Goal: Task Accomplishment & Management: Manage account settings

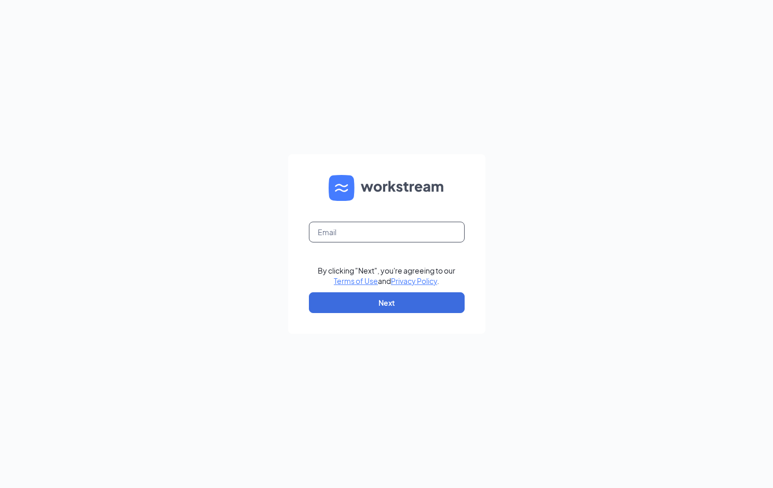
click at [332, 232] on input "text" at bounding box center [387, 232] width 156 height 21
type input "[EMAIL_ADDRESS][DOMAIN_NAME]"
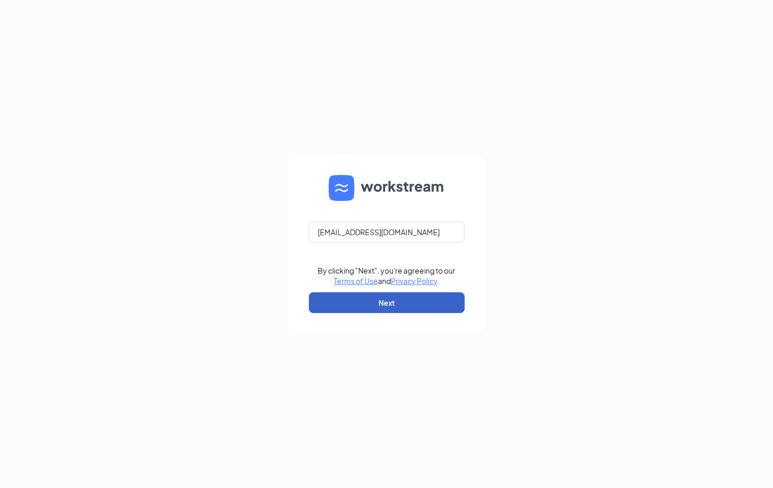
click at [407, 304] on button "Next" at bounding box center [387, 302] width 156 height 21
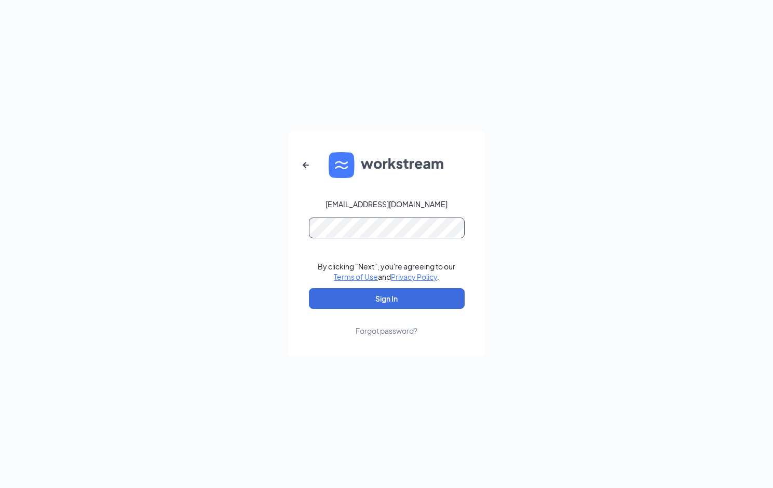
click at [309, 288] on button "Sign In" at bounding box center [387, 298] width 156 height 21
click at [375, 323] on link "Forgot password?" at bounding box center [386, 322] width 62 height 27
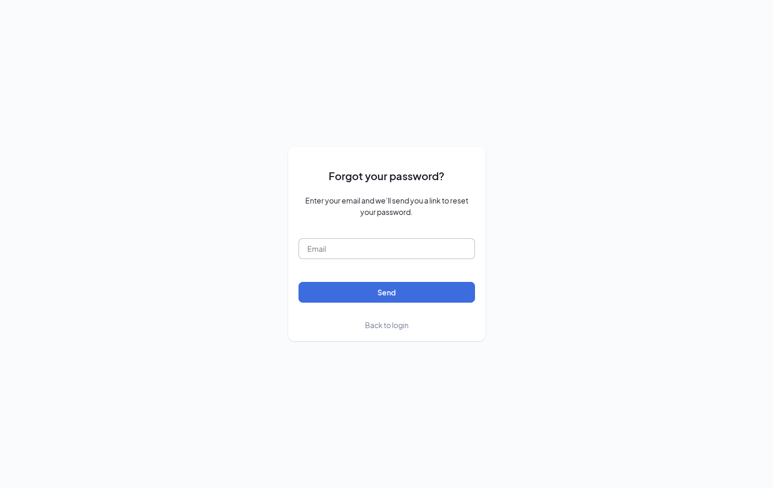
click at [367, 242] on input "text" at bounding box center [386, 248] width 176 height 21
